Goal: Information Seeking & Learning: Learn about a topic

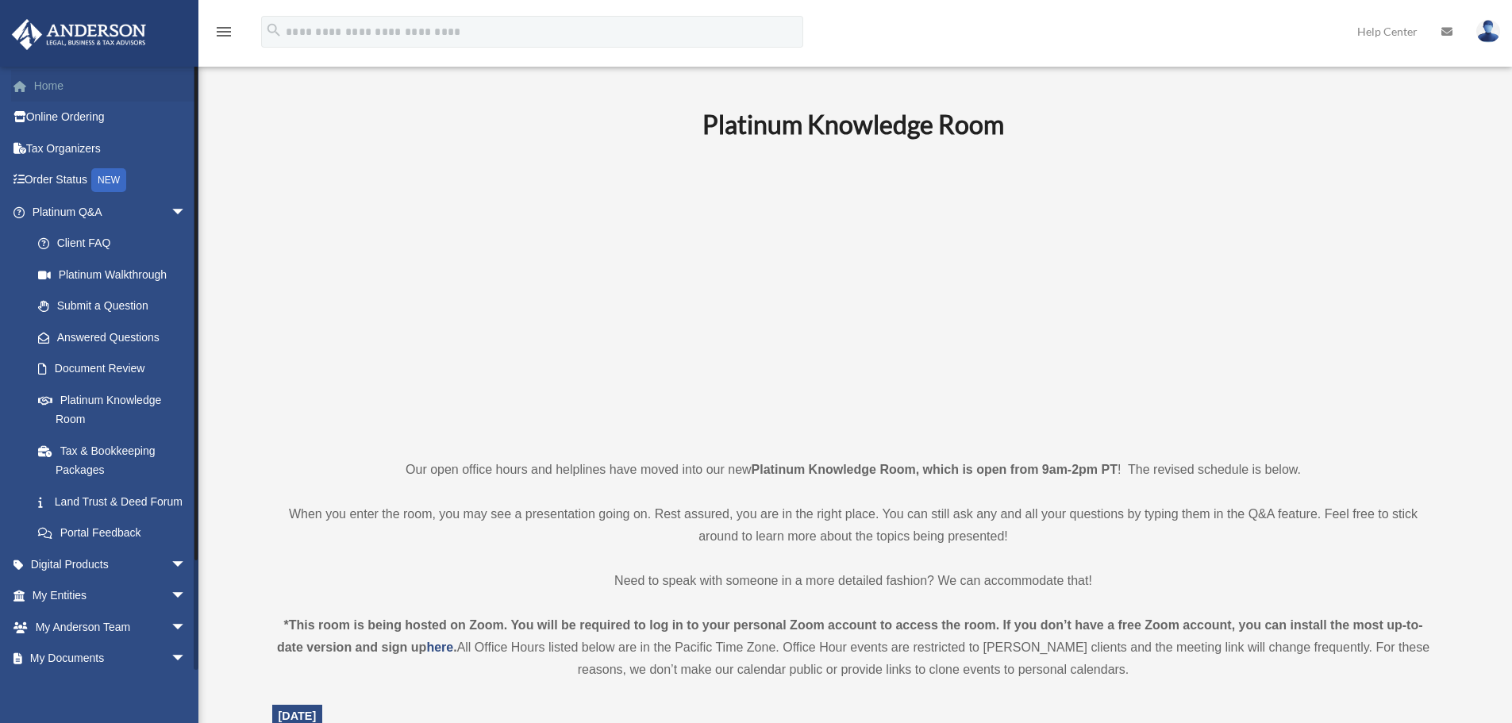
click at [53, 87] on link "Home" at bounding box center [110, 86] width 199 height 32
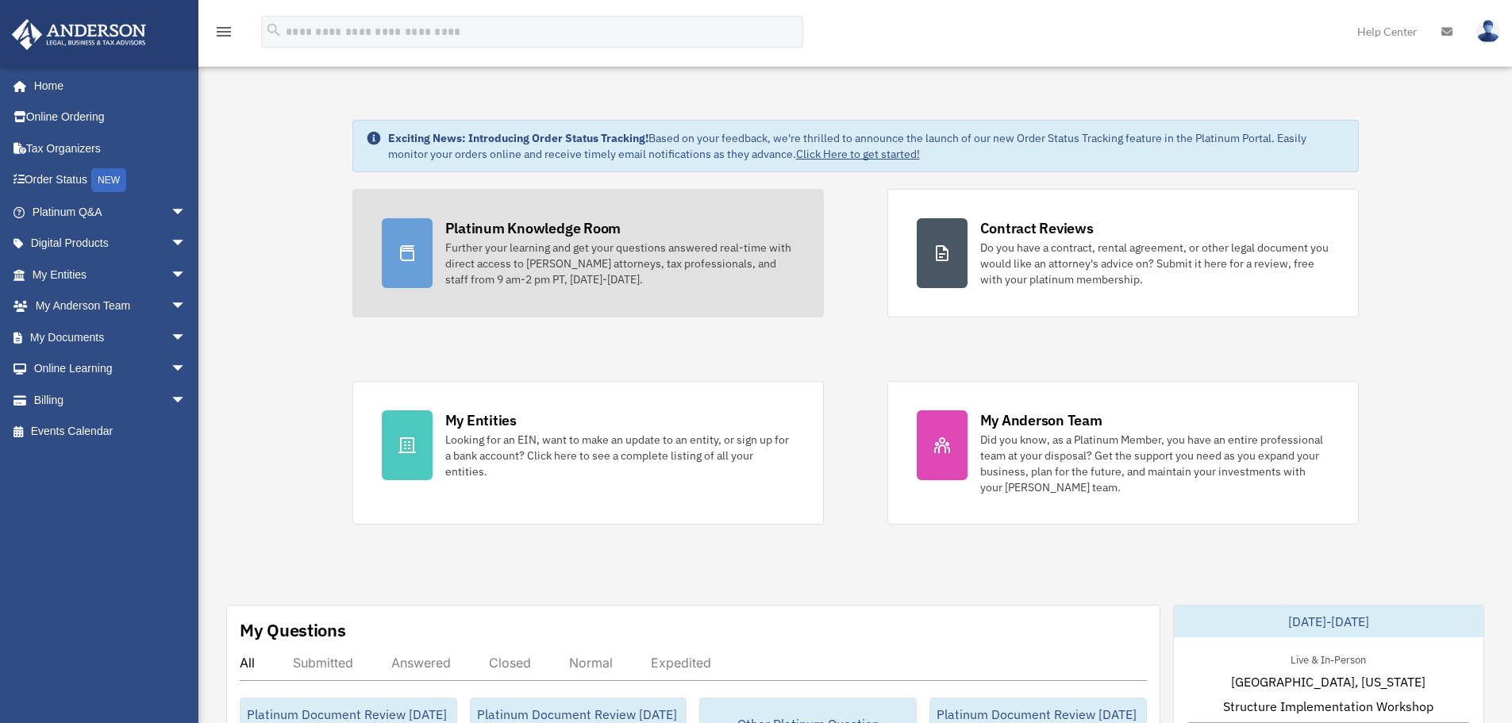
click at [551, 252] on div "Further your learning and get your questions answered real-time with direct acc…" at bounding box center [619, 264] width 349 height 48
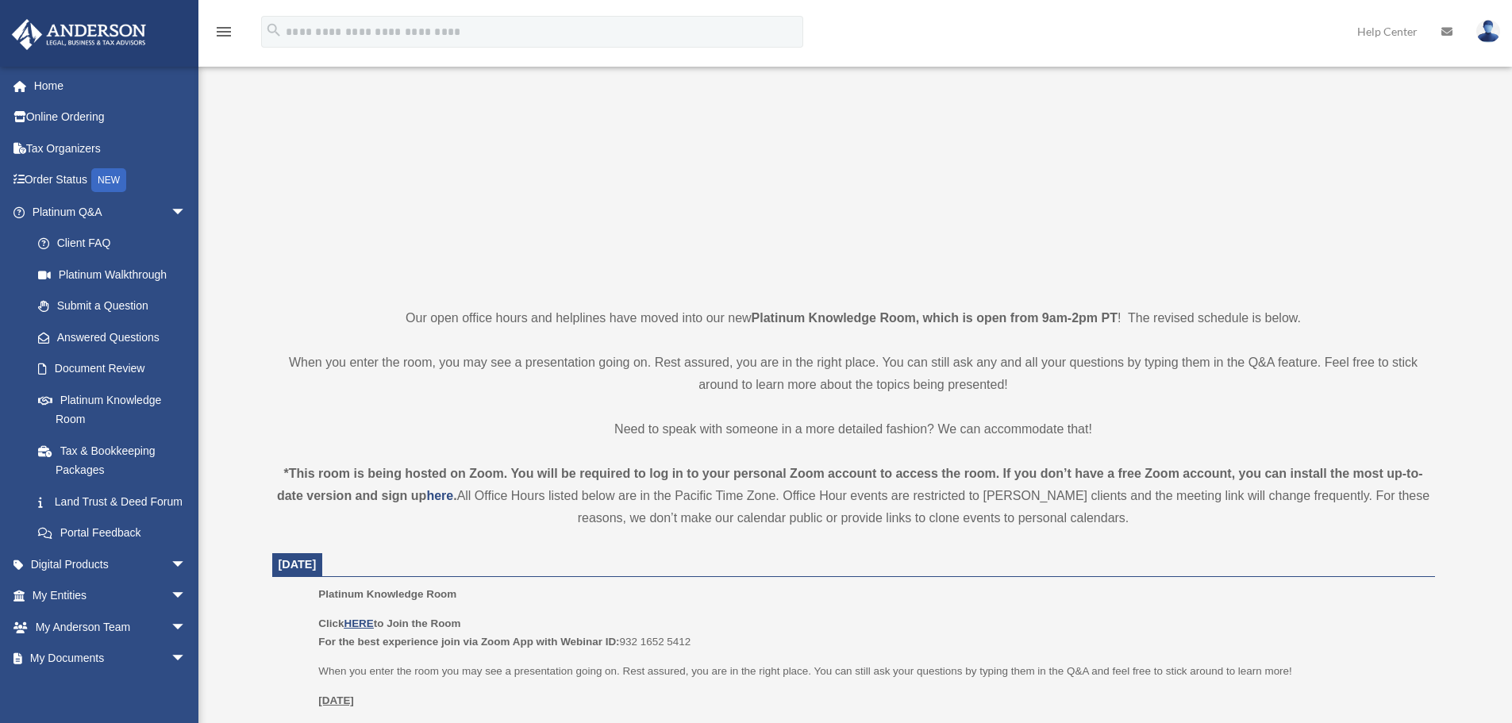
scroll to position [237, 0]
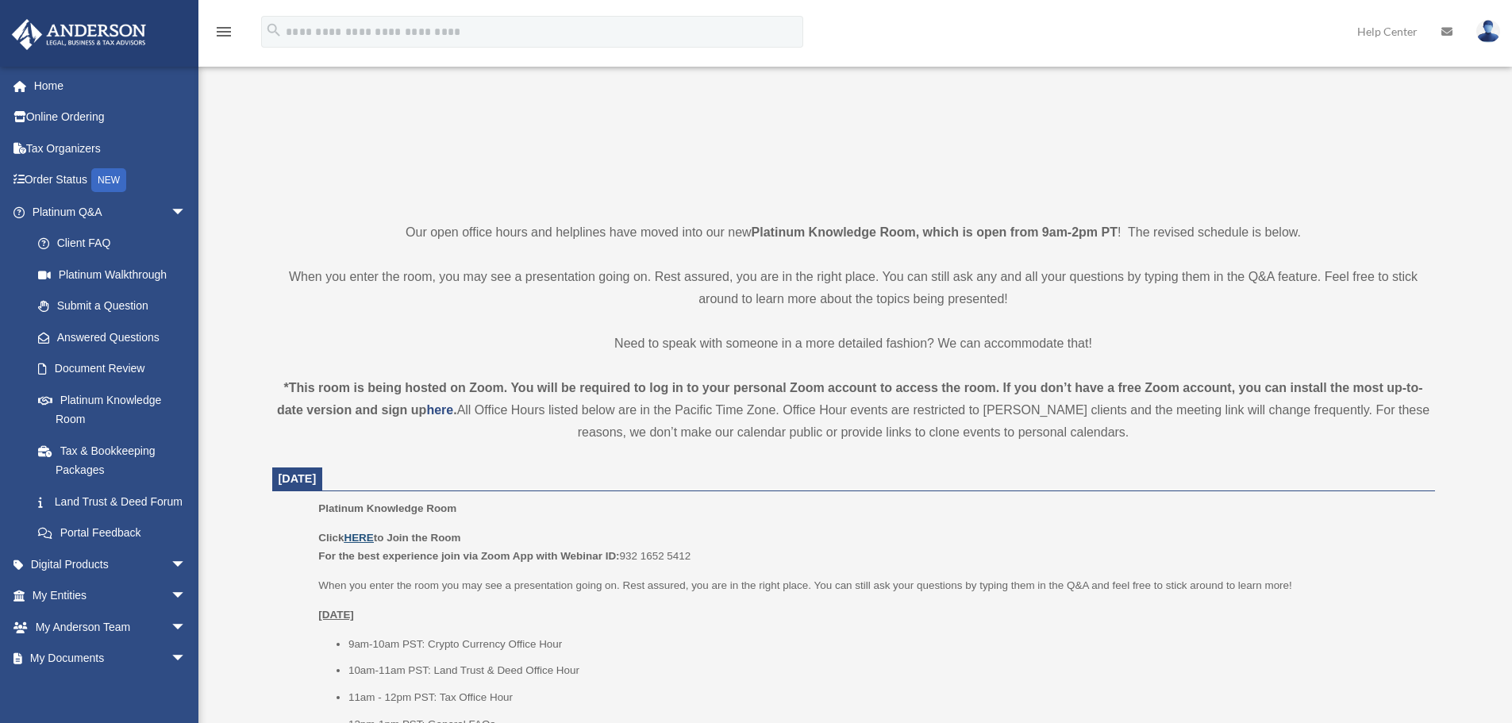
click at [358, 539] on u "HERE" at bounding box center [358, 538] width 29 height 12
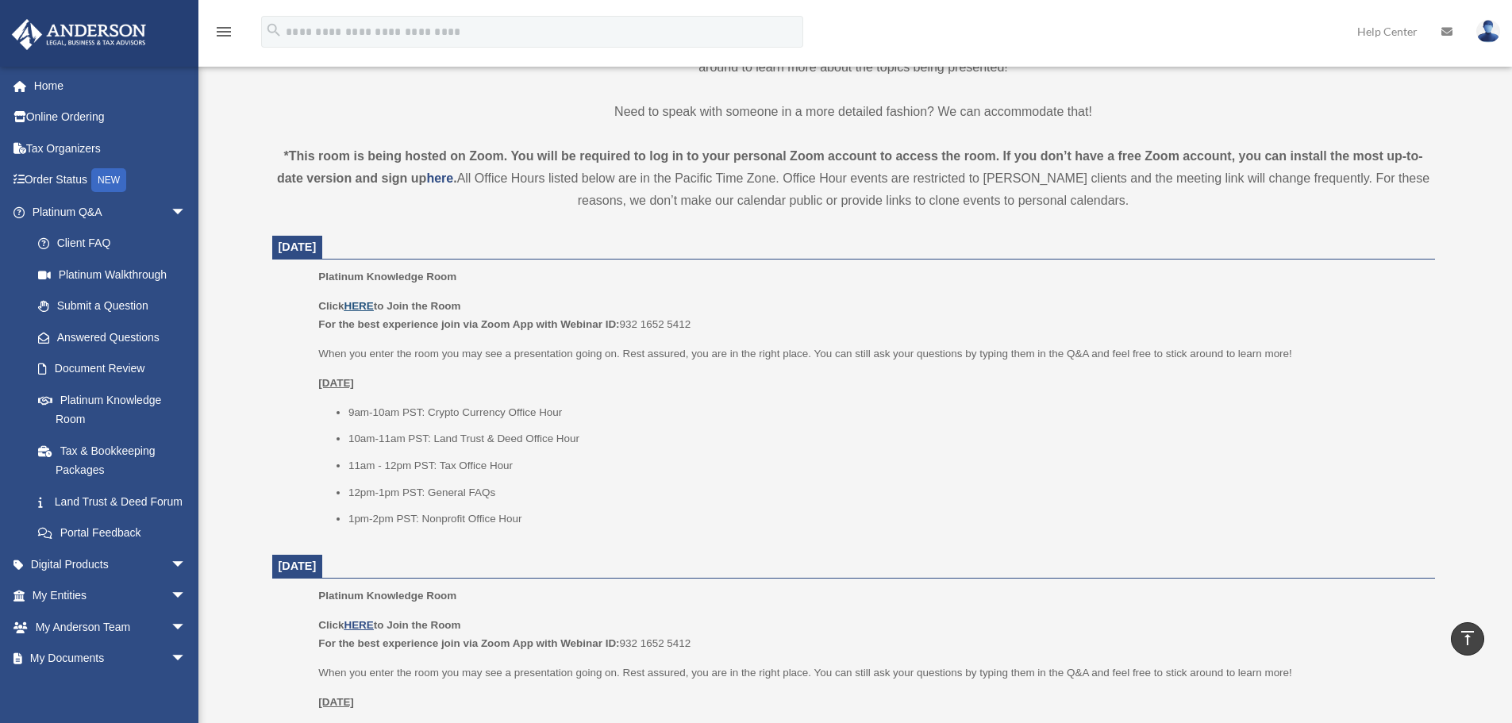
scroll to position [475, 0]
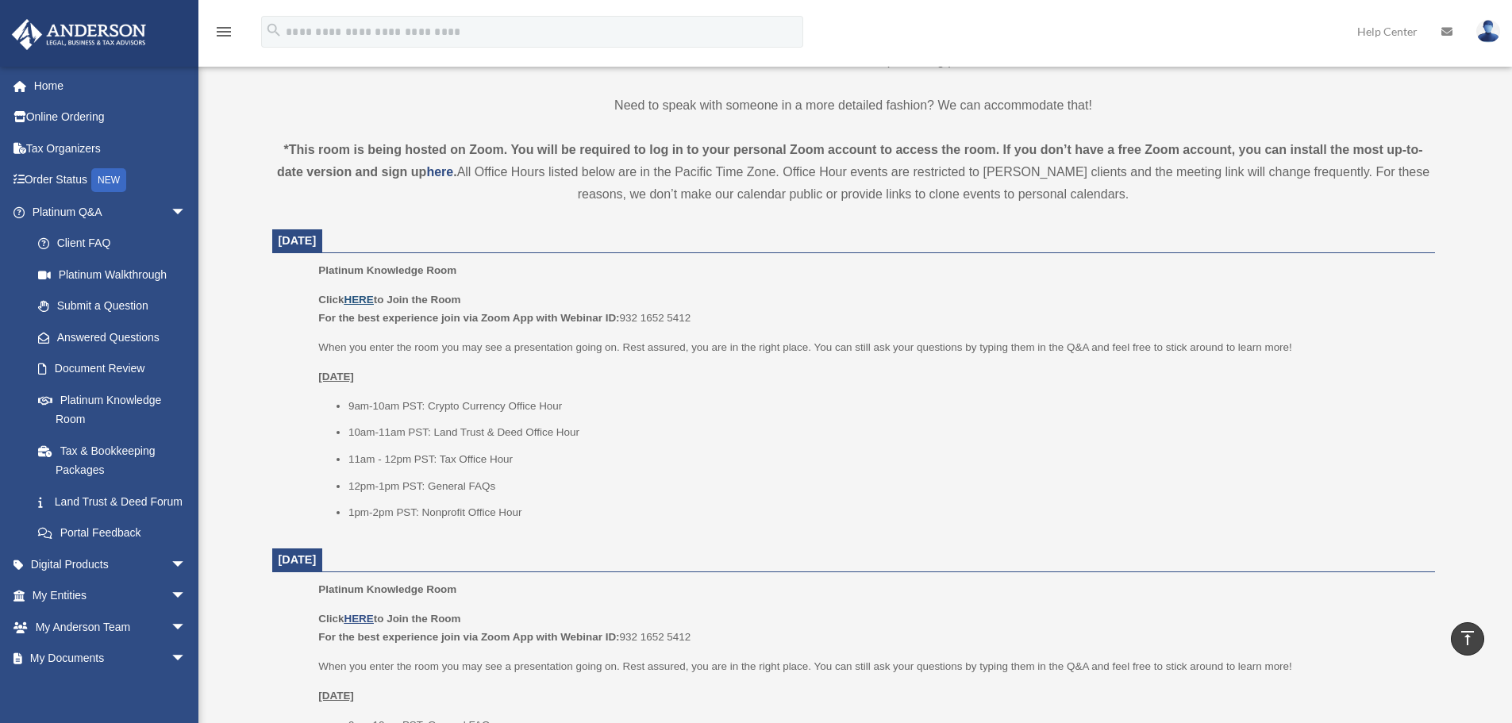
click at [356, 295] on u "HERE" at bounding box center [358, 300] width 29 height 12
